Goal: Task Accomplishment & Management: Use online tool/utility

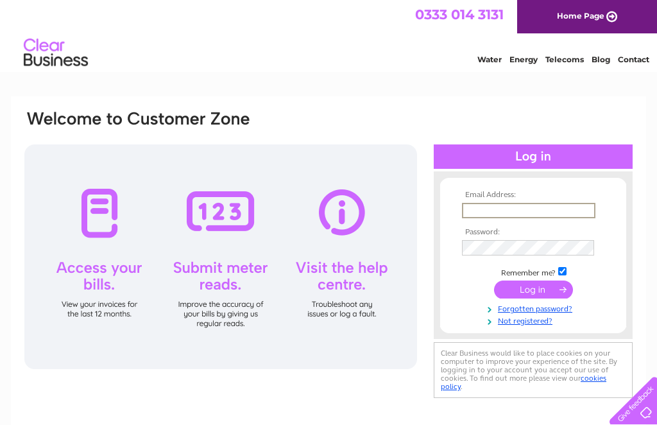
type input "Franceswarnes@yahoo.co.uk"
click at [533, 290] on input "submit" at bounding box center [533, 288] width 79 height 18
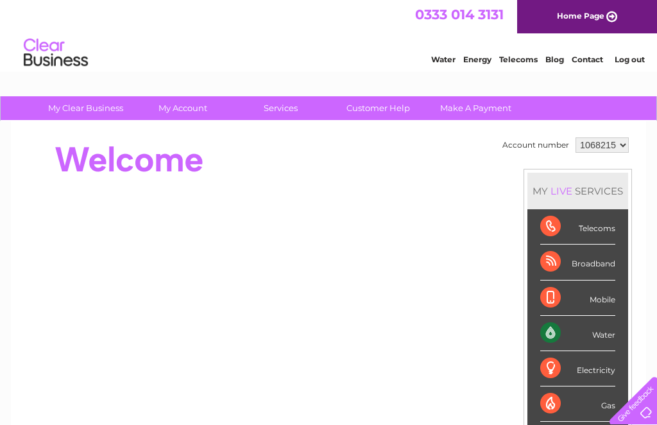
click at [629, 144] on select "1068215 1111318" at bounding box center [601, 144] width 53 height 15
select select "1111318"
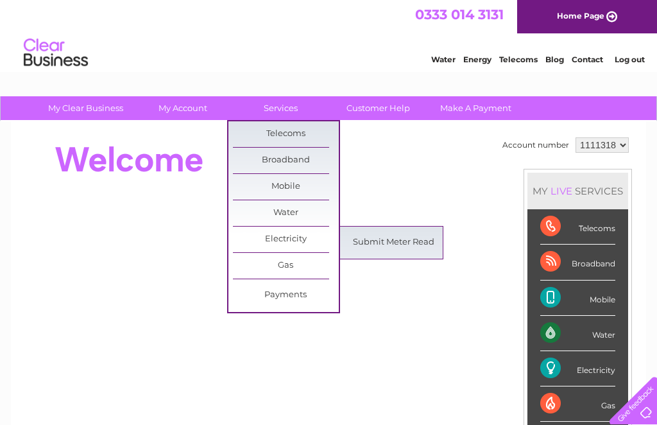
click at [393, 248] on link "Submit Meter Read" at bounding box center [394, 243] width 106 height 26
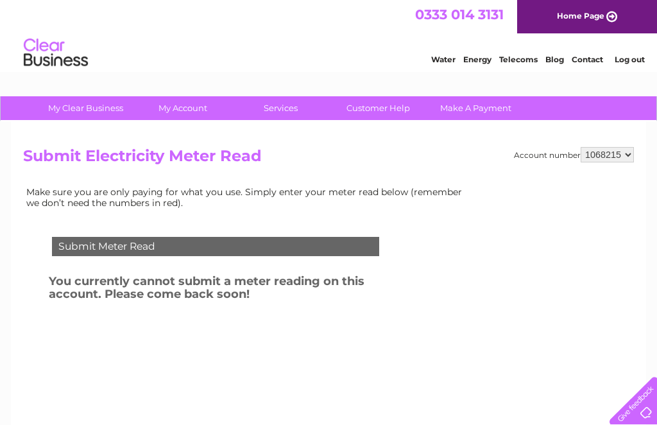
click at [632, 152] on select "1068215 1111318" at bounding box center [606, 154] width 53 height 15
select select "1111318"
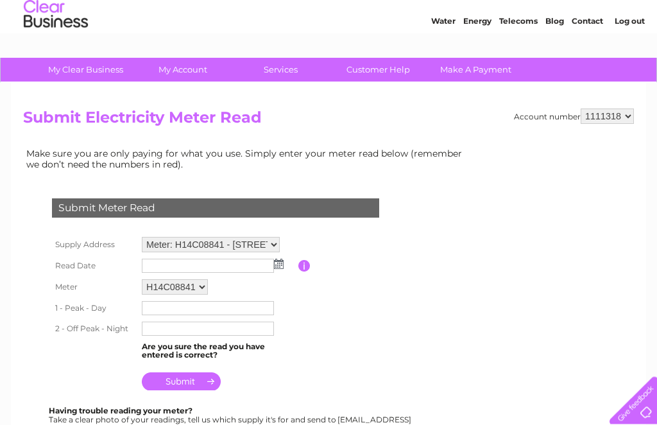
scroll to position [38, 0]
click at [285, 261] on td at bounding box center [219, 265] width 160 height 21
click at [274, 261] on img at bounding box center [279, 263] width 10 height 10
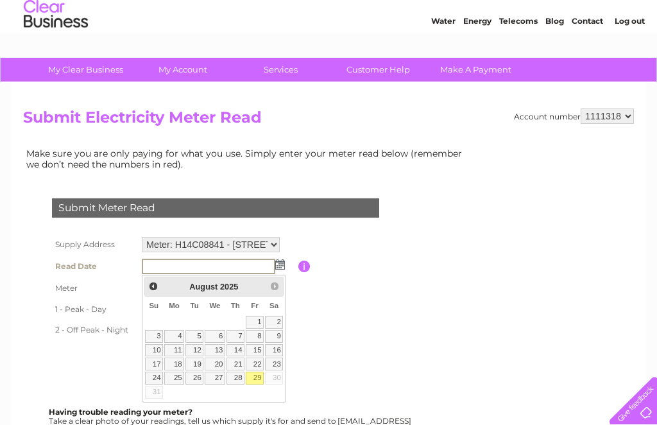
click at [255, 382] on link "29" at bounding box center [255, 377] width 18 height 13
type input "[DATE]"
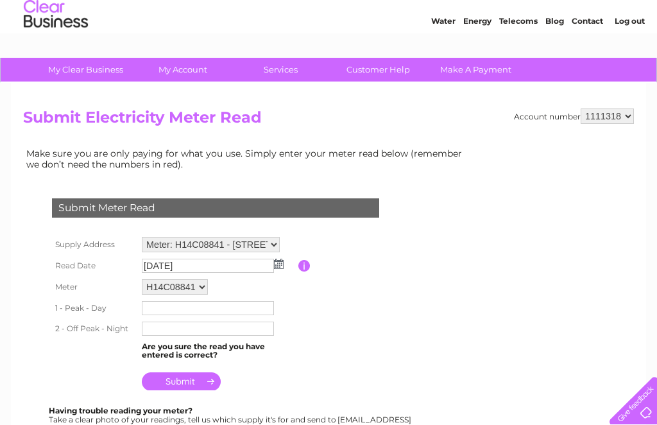
click at [260, 313] on input "text" at bounding box center [208, 308] width 132 height 14
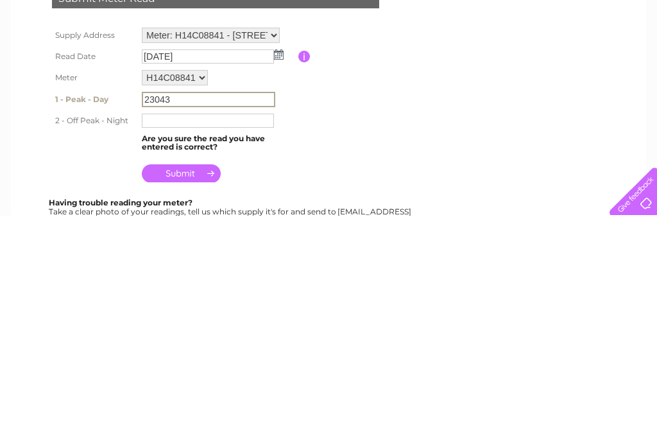
type input "23043"
click at [212, 323] on input "text" at bounding box center [208, 330] width 132 height 14
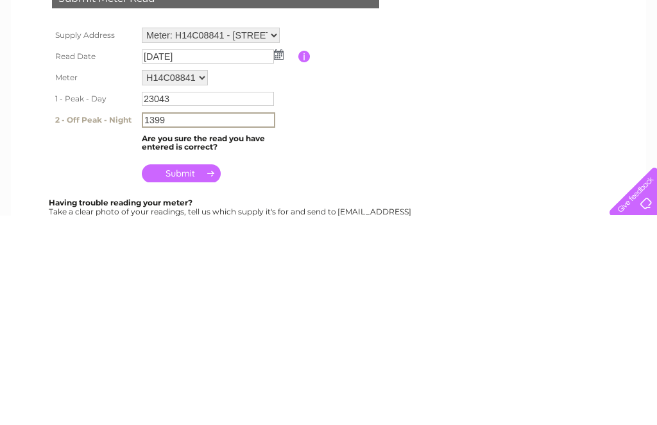
scroll to position [248, 0]
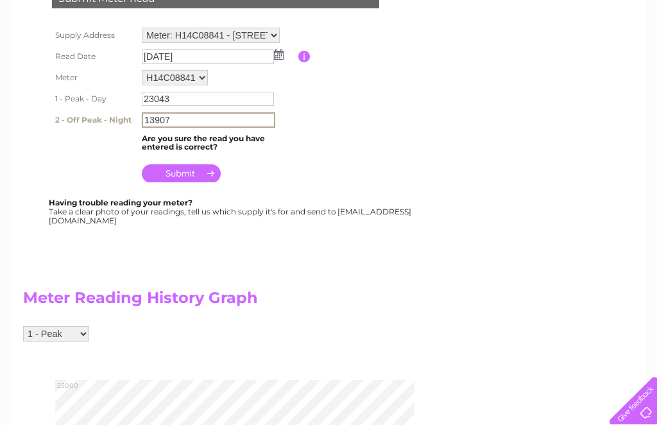
type input "13907"
click at [193, 174] on input "submit" at bounding box center [181, 173] width 79 height 18
